Goal: Transaction & Acquisition: Subscribe to service/newsletter

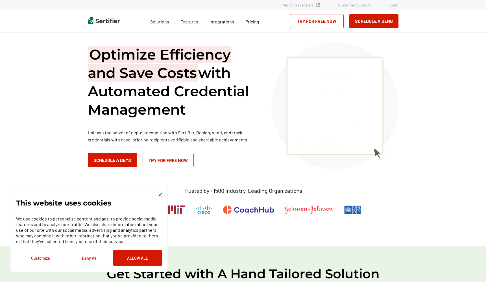
scroll to position [0, 1]
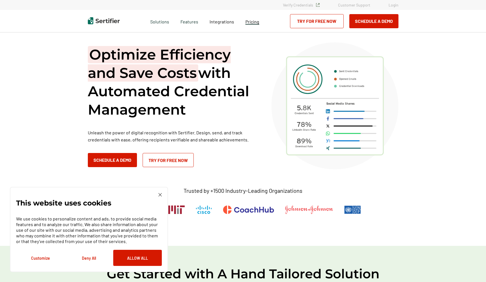
click at [256, 22] on span "Pricing" at bounding box center [252, 21] width 14 height 5
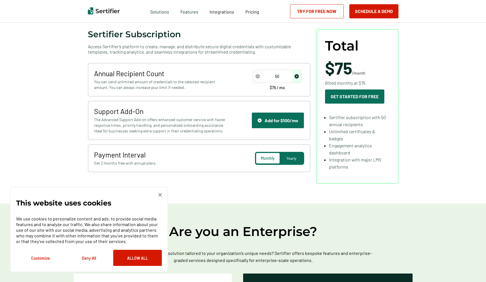
scroll to position [73, 0]
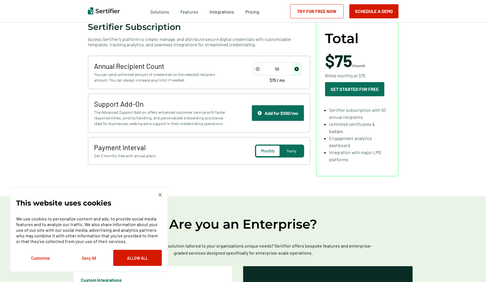
click at [282, 68] on input "50" at bounding box center [277, 69] width 48 height 8
click at [295, 145] on div "Monthly Yearly" at bounding box center [279, 150] width 49 height 13
click at [292, 148] on span "Yearly" at bounding box center [291, 150] width 10 height 5
click at [286, 69] on input "50" at bounding box center [277, 69] width 48 height 8
click at [288, 70] on input "50" at bounding box center [277, 69] width 48 height 8
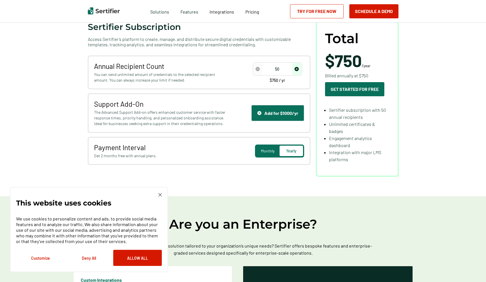
drag, startPoint x: 288, startPoint y: 69, endPoint x: 268, endPoint y: 68, distance: 19.8
click at [268, 68] on input "50" at bounding box center [277, 69] width 48 height 8
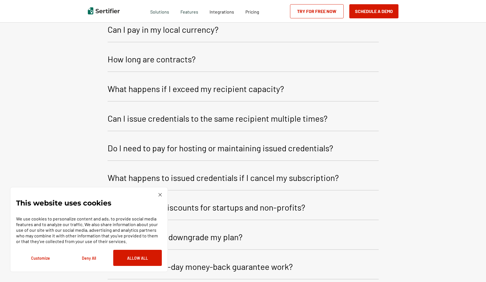
scroll to position [940, 1]
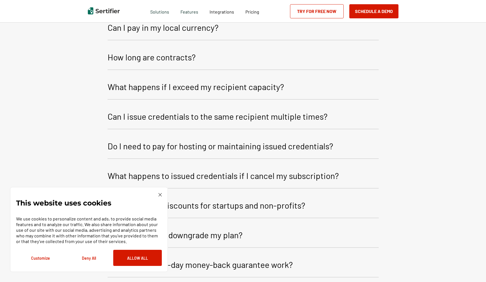
click at [197, 85] on p "What happens if I exceed my recipient capacity?" at bounding box center [195, 87] width 176 height 14
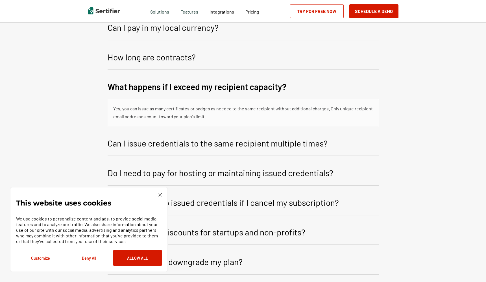
click at [196, 85] on p "What happens if I exceed my recipient capacity?" at bounding box center [196, 87] width 179 height 14
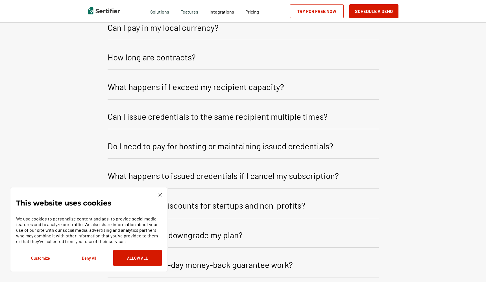
click at [194, 119] on p "Can I issue credentials to the same recipient multiple times?" at bounding box center [217, 116] width 220 height 14
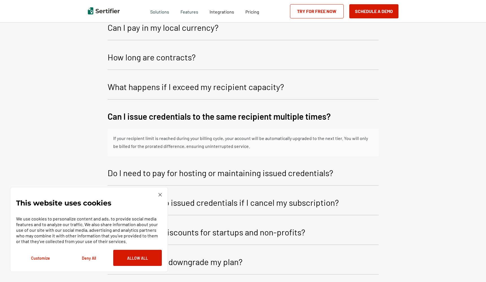
click at [195, 119] on p "Can I issue credentials to the same recipient multiple times?" at bounding box center [218, 116] width 223 height 14
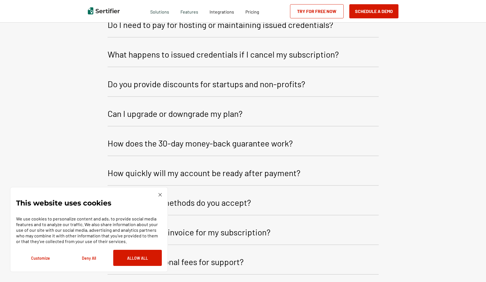
scroll to position [1062, 1]
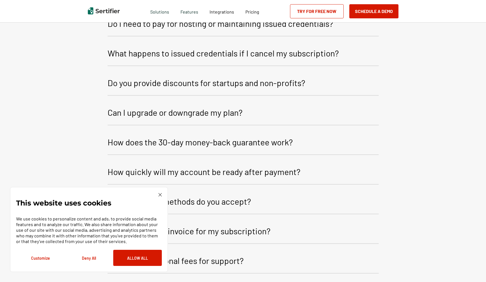
click at [199, 53] on p "What happens to issued credentials if I cancel my subscription?" at bounding box center [222, 53] width 231 height 14
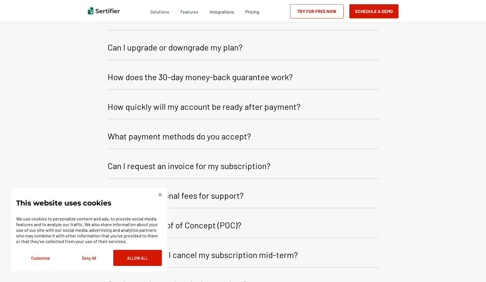
scroll to position [1155, 1]
click at [174, 47] on p "Can I upgrade or downgrade my plan?" at bounding box center [174, 47] width 135 height 14
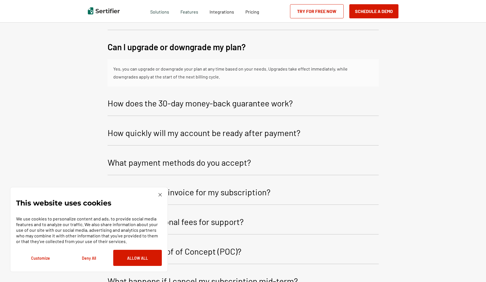
click at [169, 42] on p "Can I upgrade or downgrade my plan?" at bounding box center [176, 47] width 138 height 14
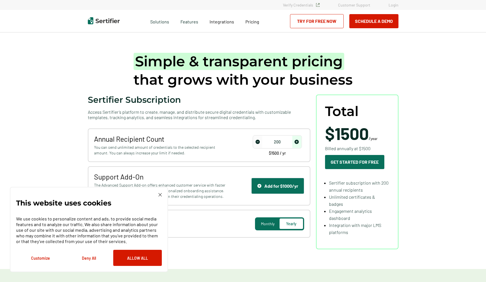
scroll to position [0, 1]
click at [280, 142] on input "200" at bounding box center [277, 142] width 48 height 8
type input "1000"
click at [271, 224] on span "Monthly" at bounding box center [268, 223] width 14 height 5
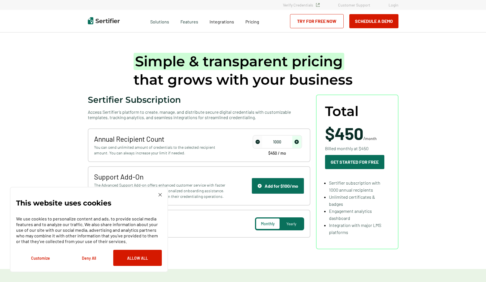
click at [286, 224] on span "Yearly" at bounding box center [291, 223] width 10 height 5
click at [270, 222] on span "Monthly" at bounding box center [268, 223] width 14 height 5
click at [287, 225] on span "Yearly" at bounding box center [291, 223] width 10 height 5
drag, startPoint x: 335, startPoint y: 135, endPoint x: 369, endPoint y: 133, distance: 34.2
click at [369, 133] on span "$4500" at bounding box center [349, 133] width 48 height 20
